Goal: Check status: Check status

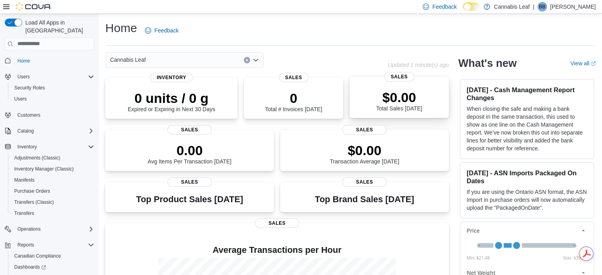
click at [382, 105] on p "$0.00" at bounding box center [399, 98] width 46 height 16
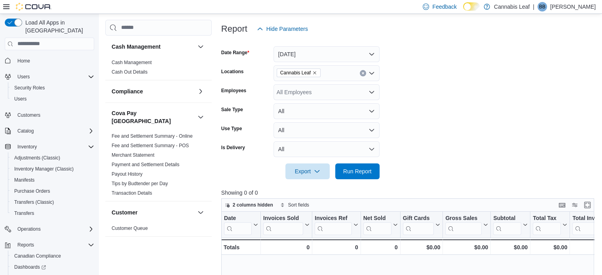
scroll to position [89, 0]
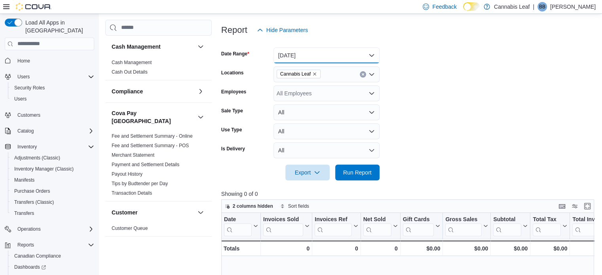
click at [346, 53] on button "Today" at bounding box center [327, 56] width 106 height 16
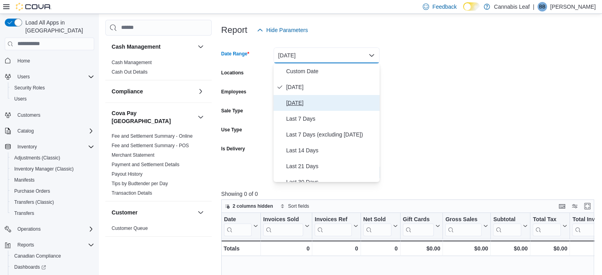
click at [337, 102] on span "Yesterday" at bounding box center [331, 103] width 90 height 10
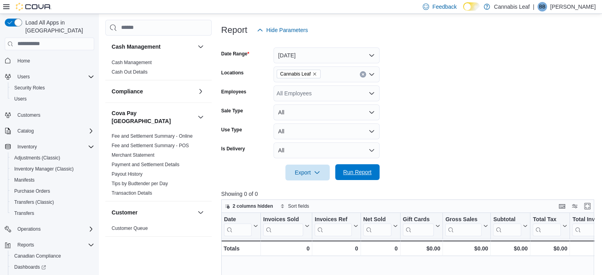
click at [356, 176] on span "Run Report" at bounding box center [357, 172] width 35 height 16
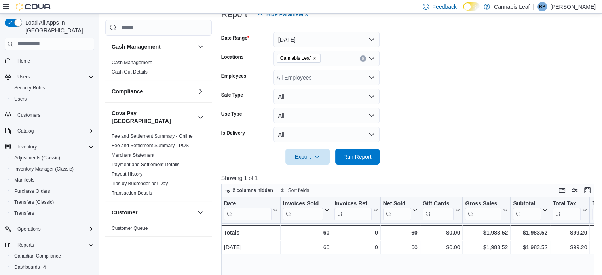
scroll to position [2, 0]
